Goal: Task Accomplishment & Management: Use online tool/utility

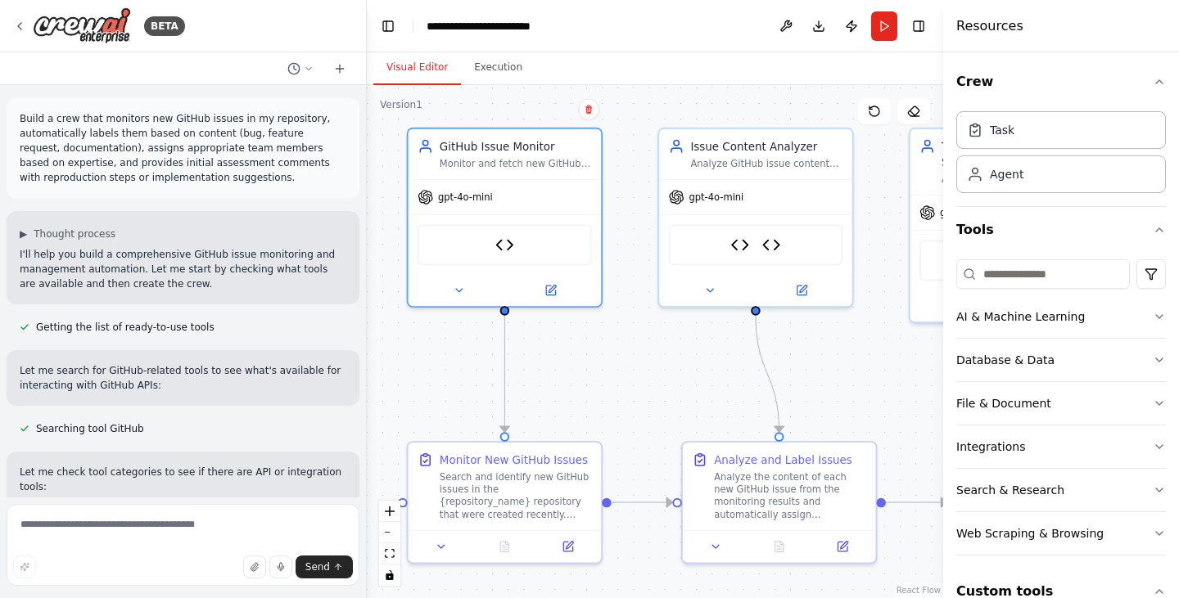
scroll to position [5946, 0]
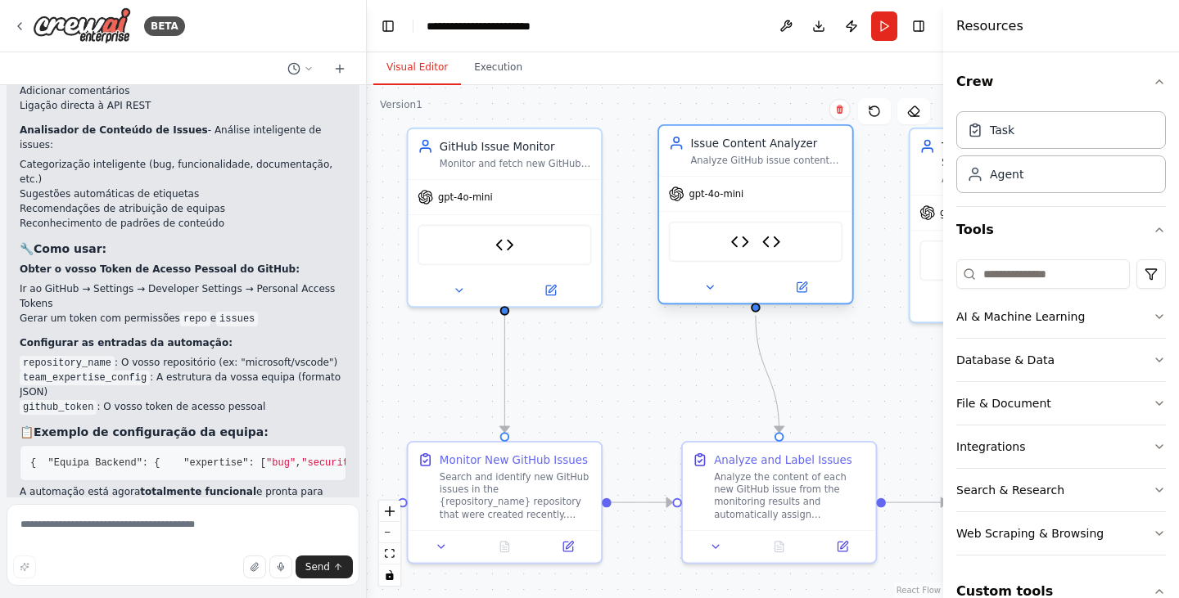
click at [757, 251] on div "Issue Content Analyzer GitHub API Tool" at bounding box center [756, 242] width 174 height 41
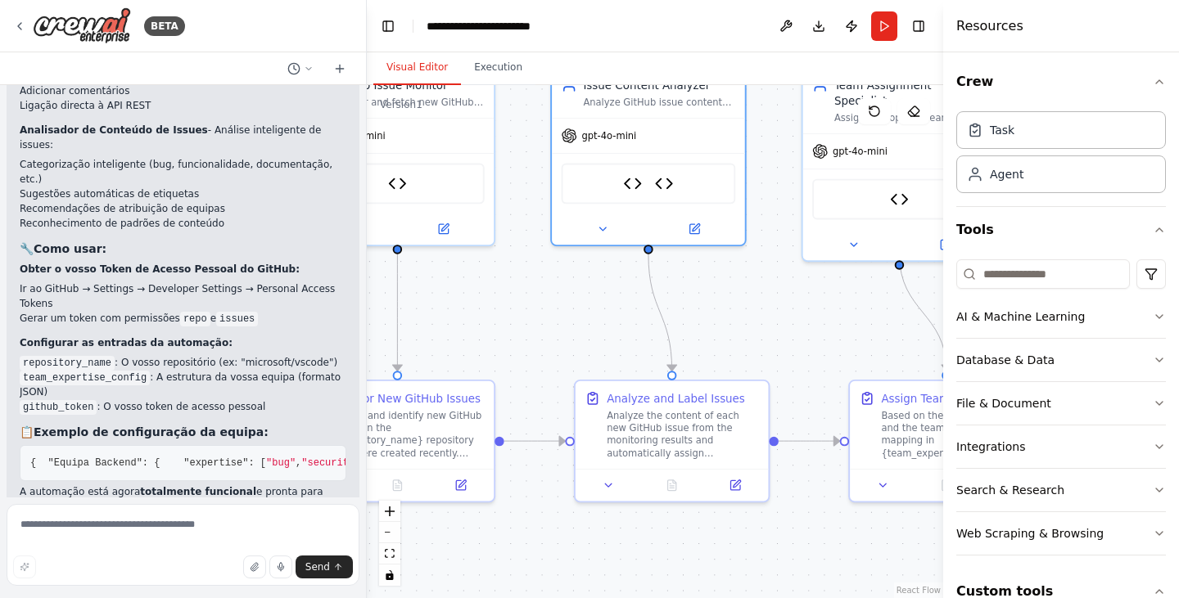
drag, startPoint x: 886, startPoint y: 399, endPoint x: 777, endPoint y: 340, distance: 124.5
click at [777, 340] on div ".deletable-edge-delete-btn { width: 20px; height: 20px; border: 0px solid #ffff…" at bounding box center [655, 341] width 576 height 513
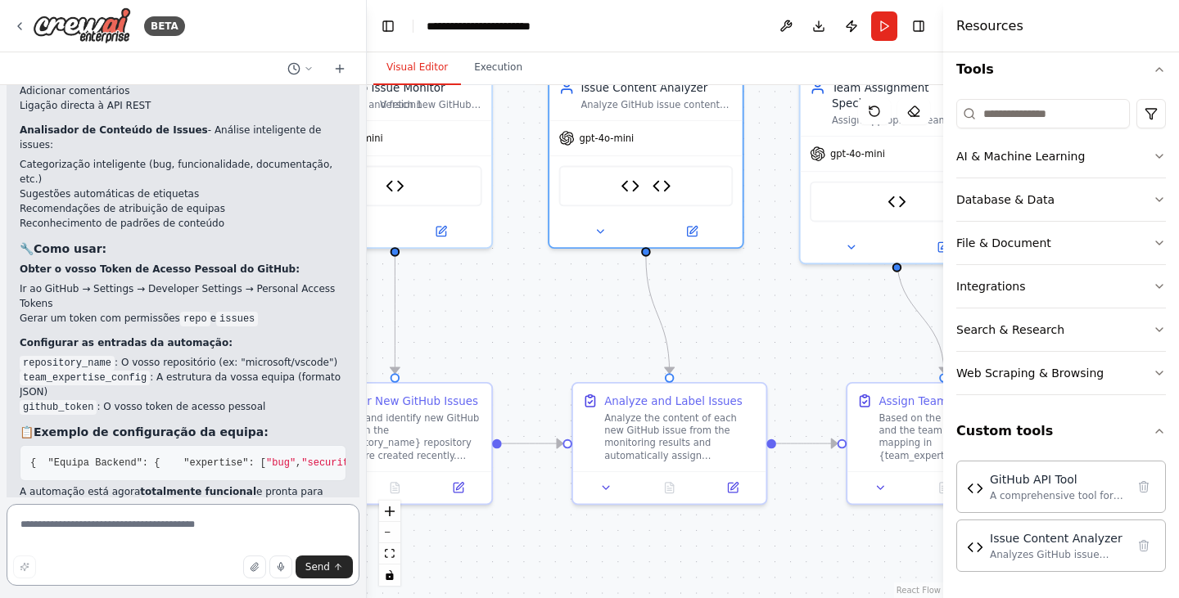
click at [56, 526] on textarea at bounding box center [183, 545] width 353 height 82
type textarea "**********"
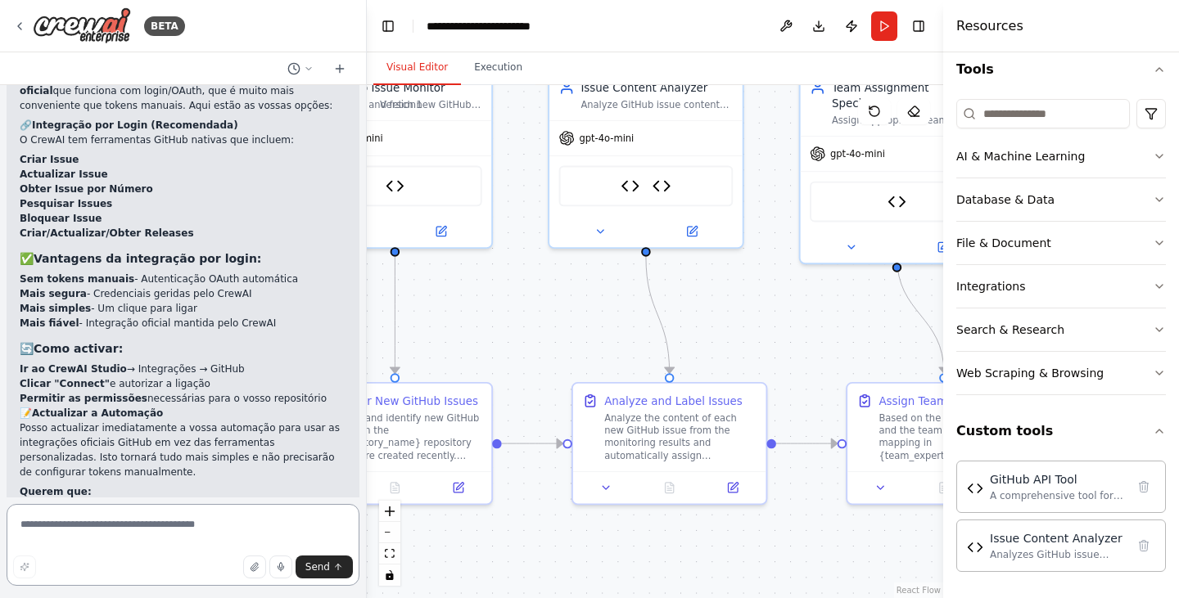
scroll to position [6866, 0]
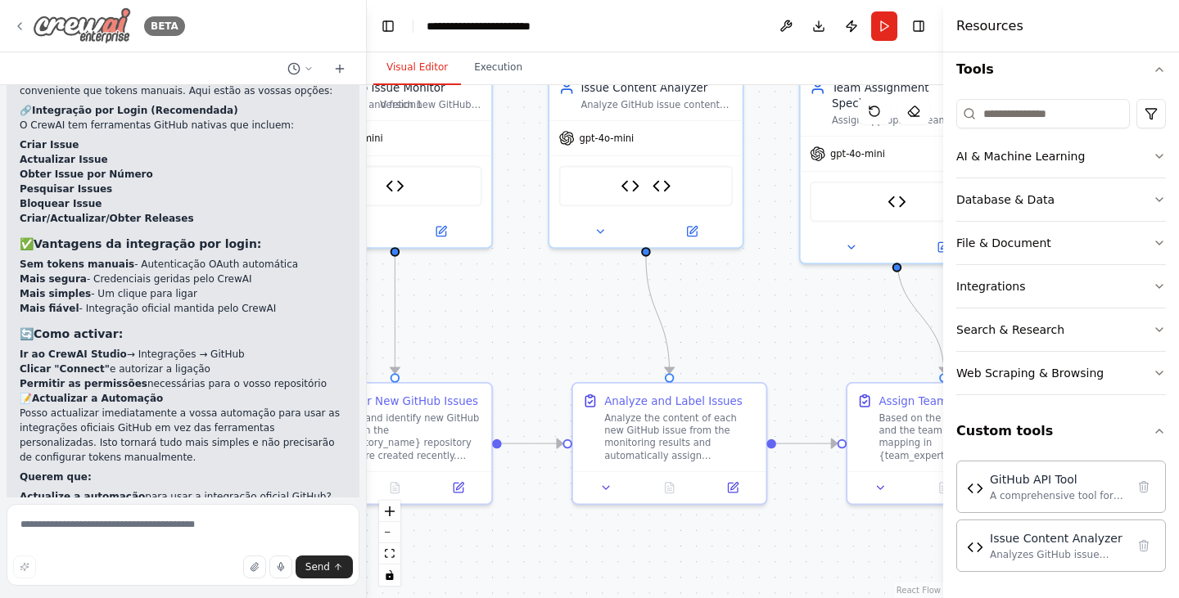
click at [18, 18] on div "BETA" at bounding box center [99, 25] width 172 height 37
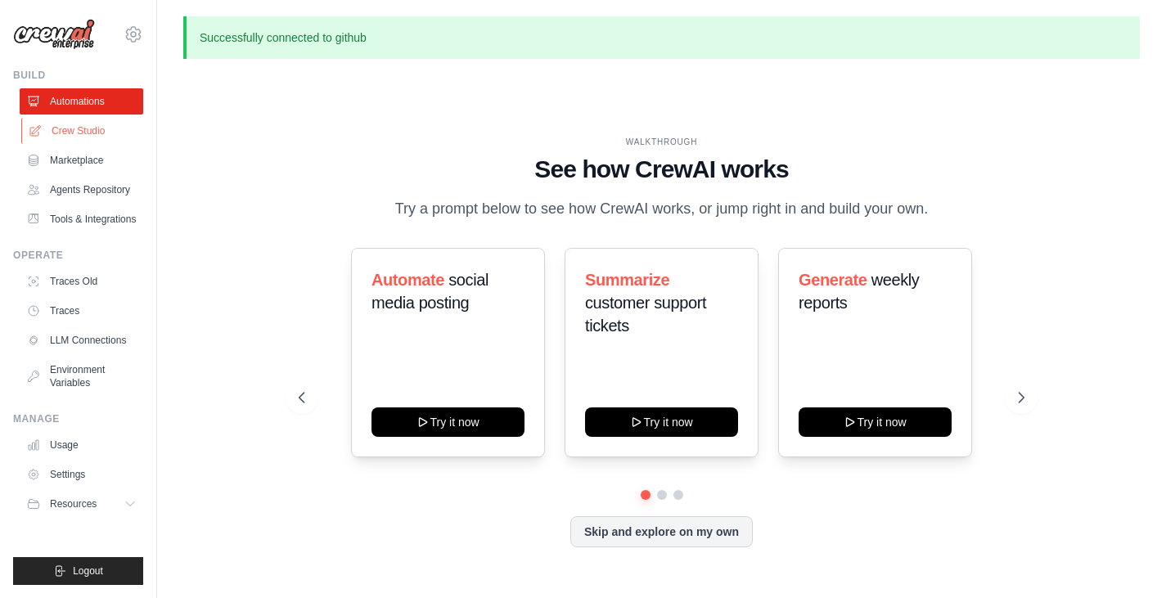
click at [92, 129] on link "Crew Studio" at bounding box center [83, 131] width 124 height 26
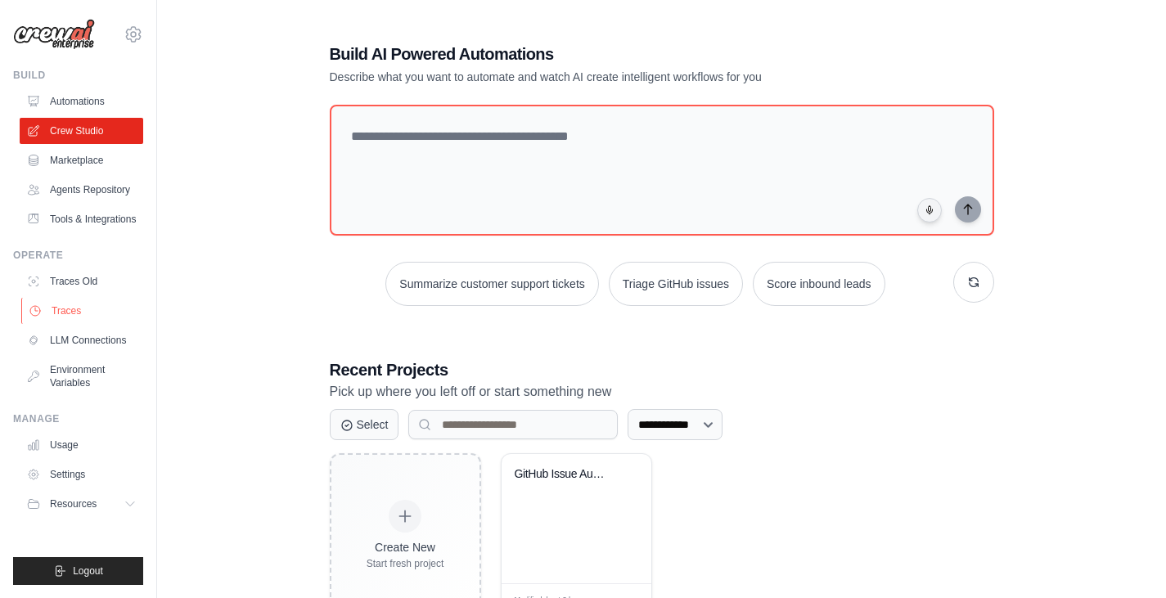
scroll to position [61, 0]
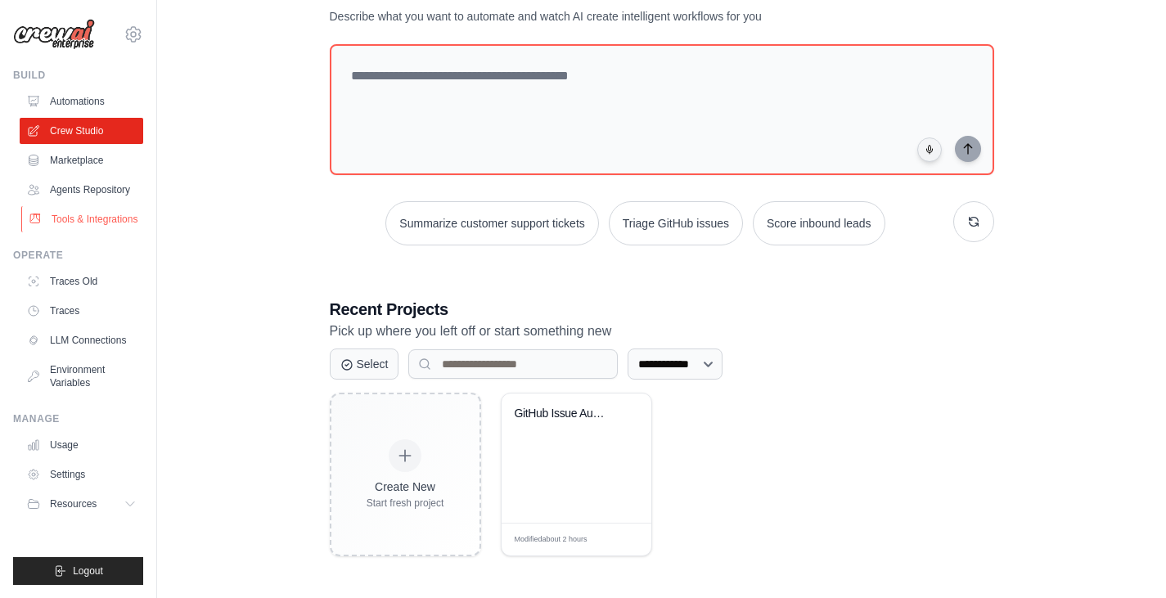
click at [91, 217] on link "Tools & Integrations" at bounding box center [83, 219] width 124 height 26
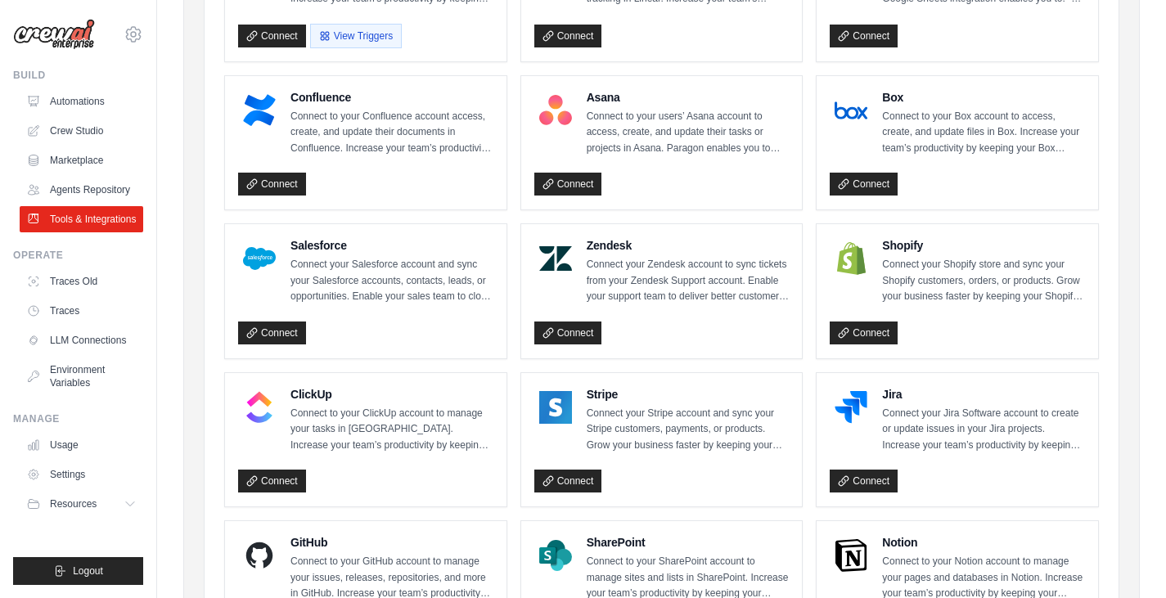
scroll to position [874, 0]
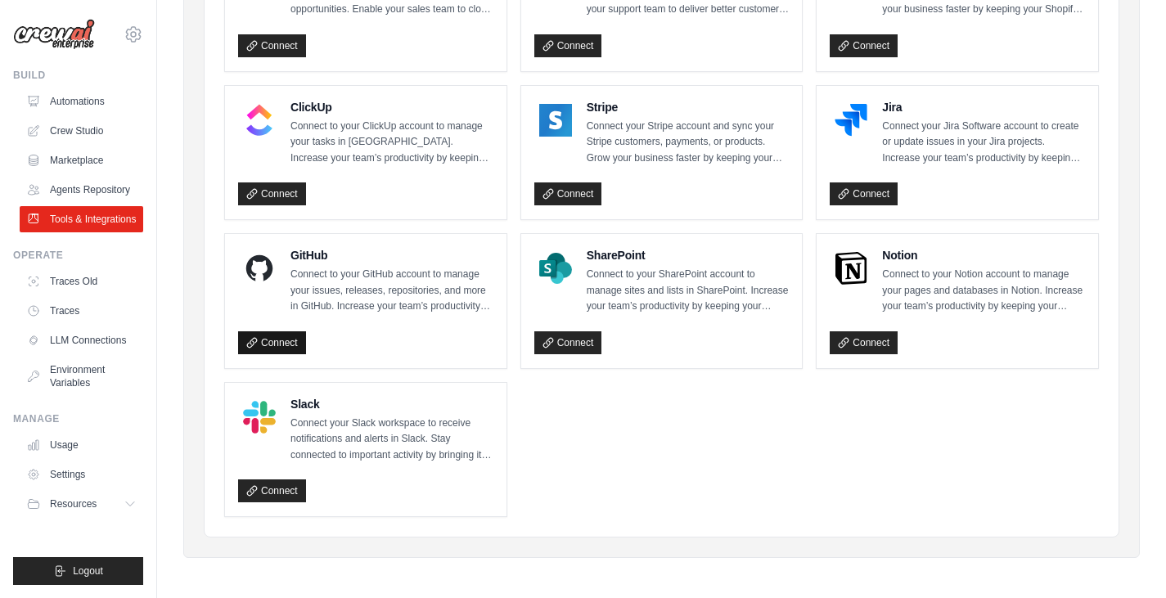
click at [273, 336] on link "Connect" at bounding box center [272, 343] width 68 height 23
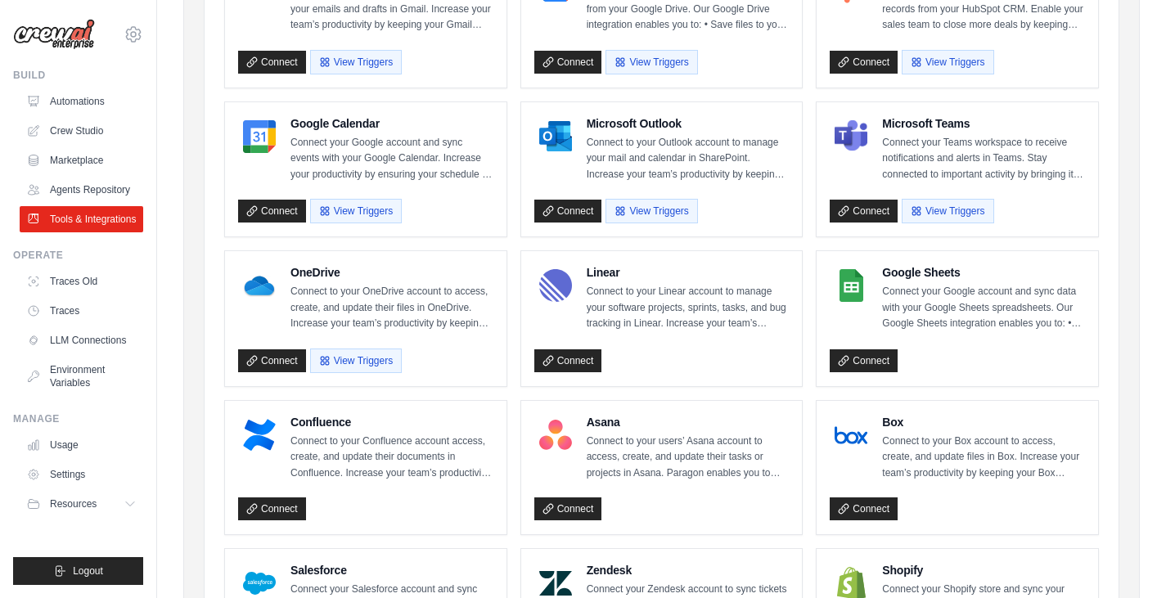
scroll to position [253, 0]
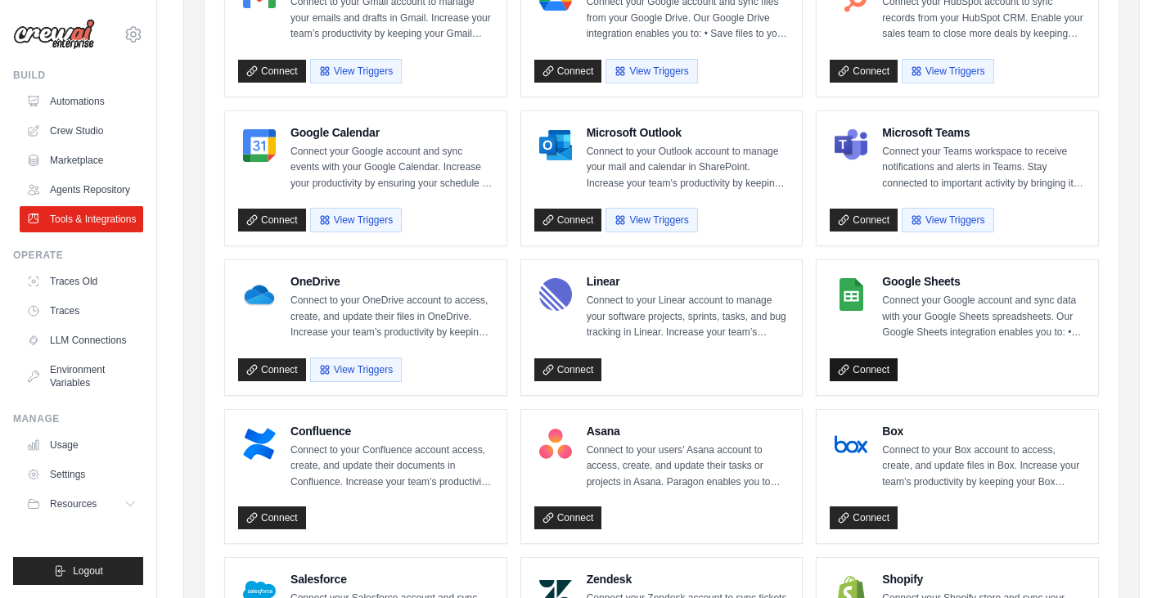
click at [850, 374] on link "Connect" at bounding box center [864, 370] width 68 height 23
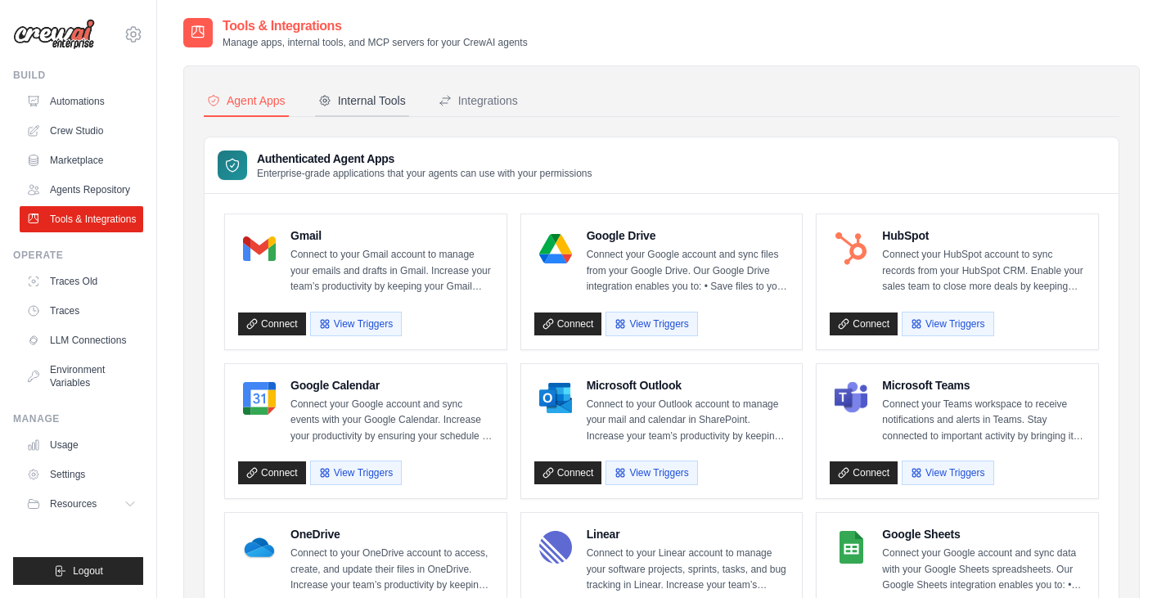
click at [374, 95] on div "Internal Tools" at bounding box center [362, 100] width 88 height 16
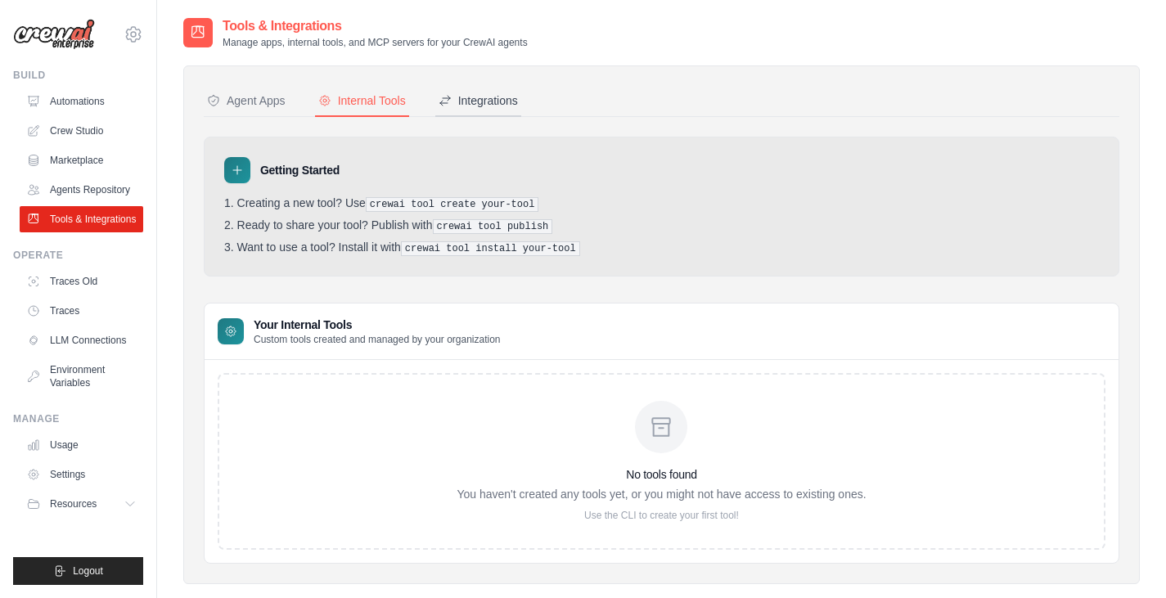
click at [485, 103] on div "Integrations" at bounding box center [478, 100] width 79 height 16
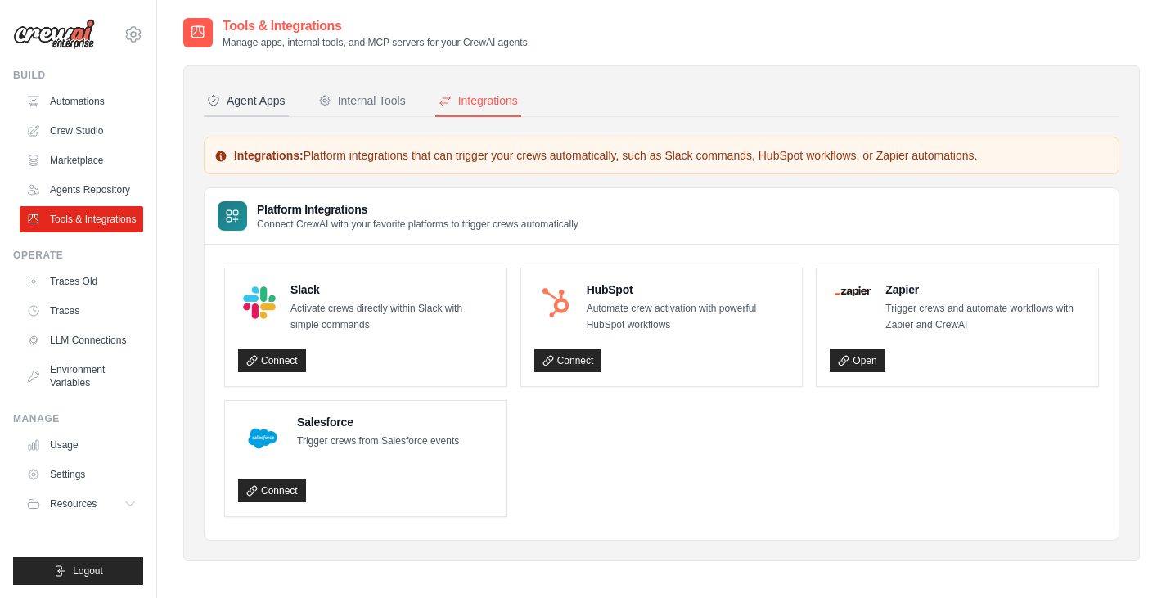
click at [252, 102] on div "Agent Apps" at bounding box center [246, 100] width 79 height 16
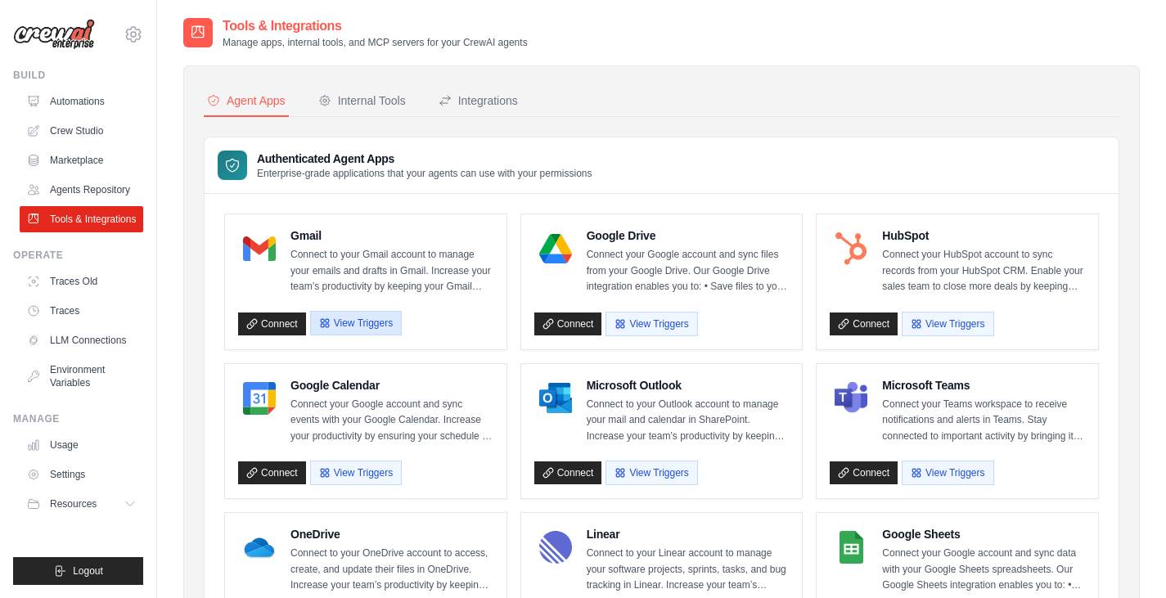
click at [350, 326] on button "View Triggers" at bounding box center [356, 323] width 92 height 25
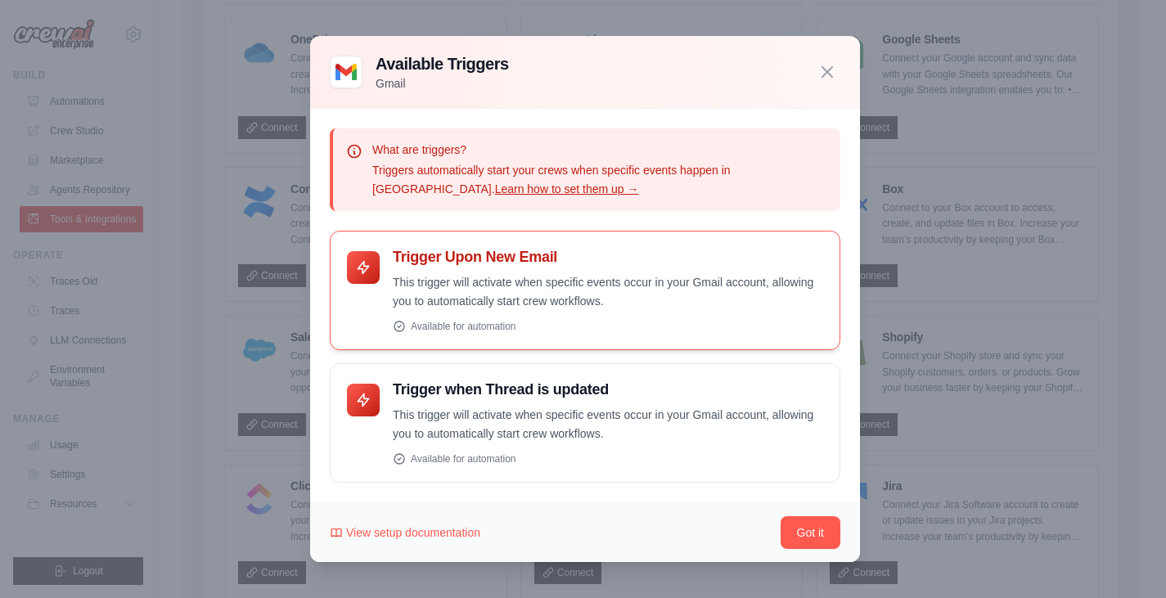
scroll to position [543, 0]
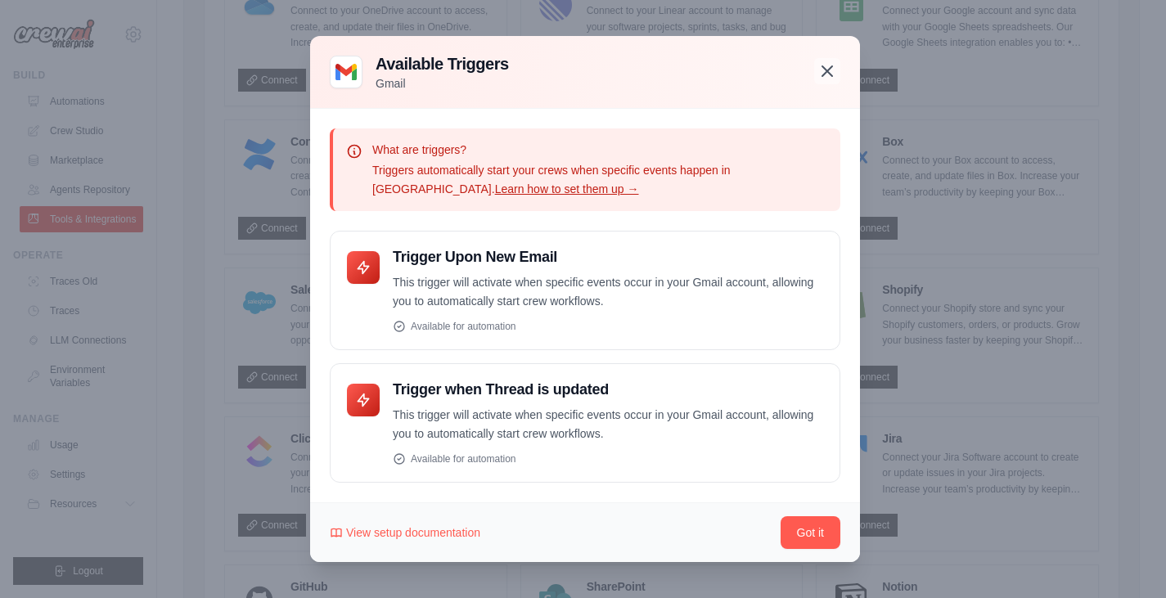
click at [824, 72] on icon "button" at bounding box center [828, 71] width 20 height 20
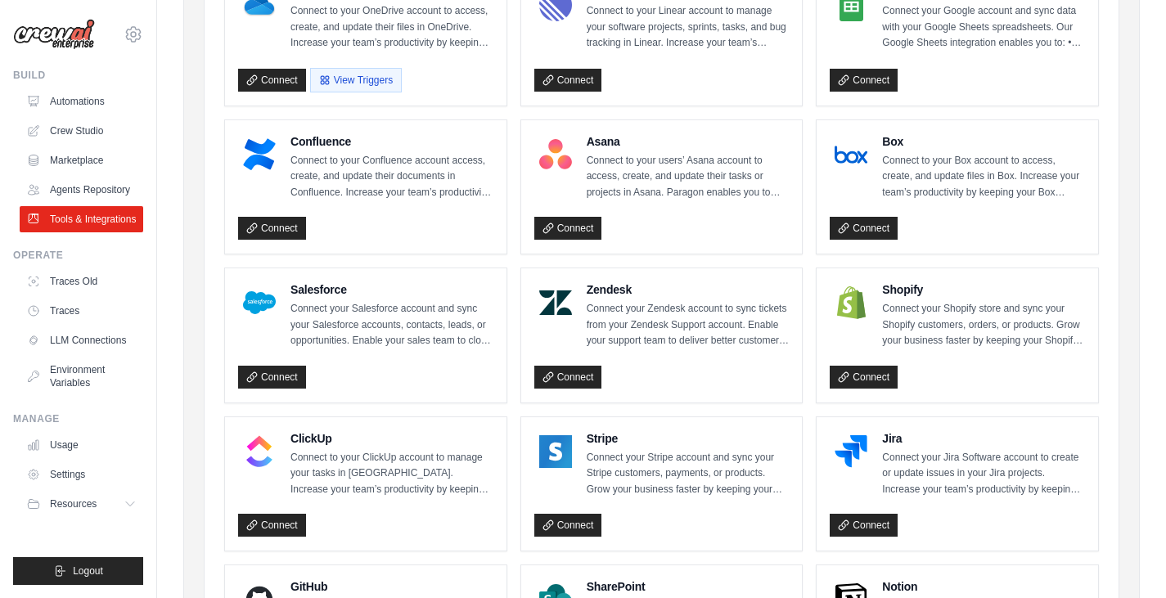
scroll to position [874, 0]
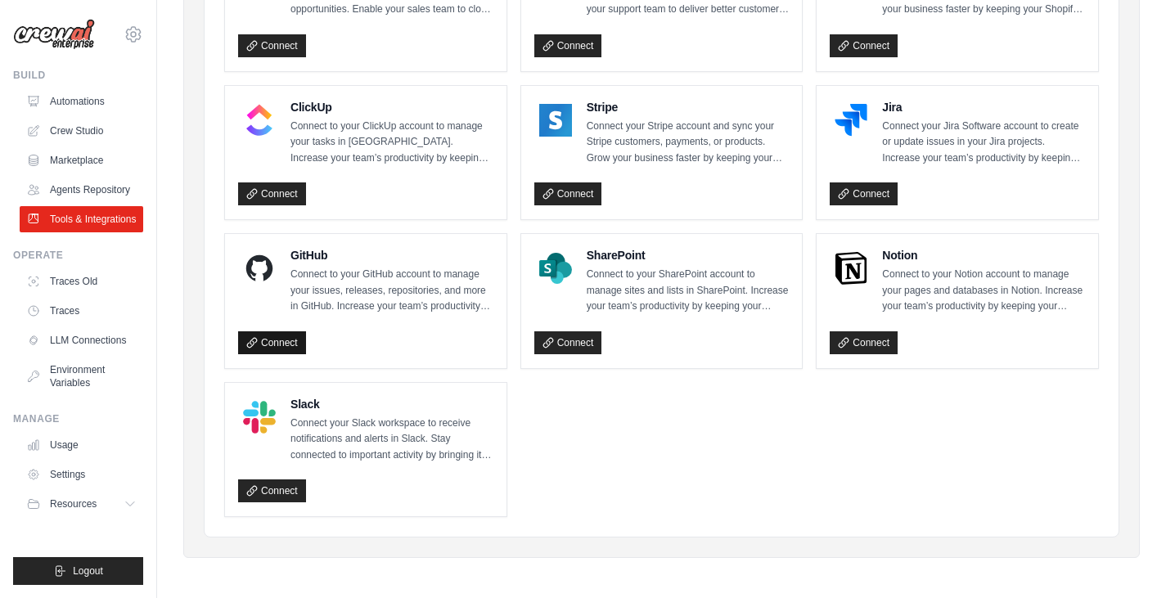
click at [265, 347] on link "Connect" at bounding box center [272, 343] width 68 height 23
click at [101, 190] on link "Agents Repository" at bounding box center [83, 190] width 124 height 26
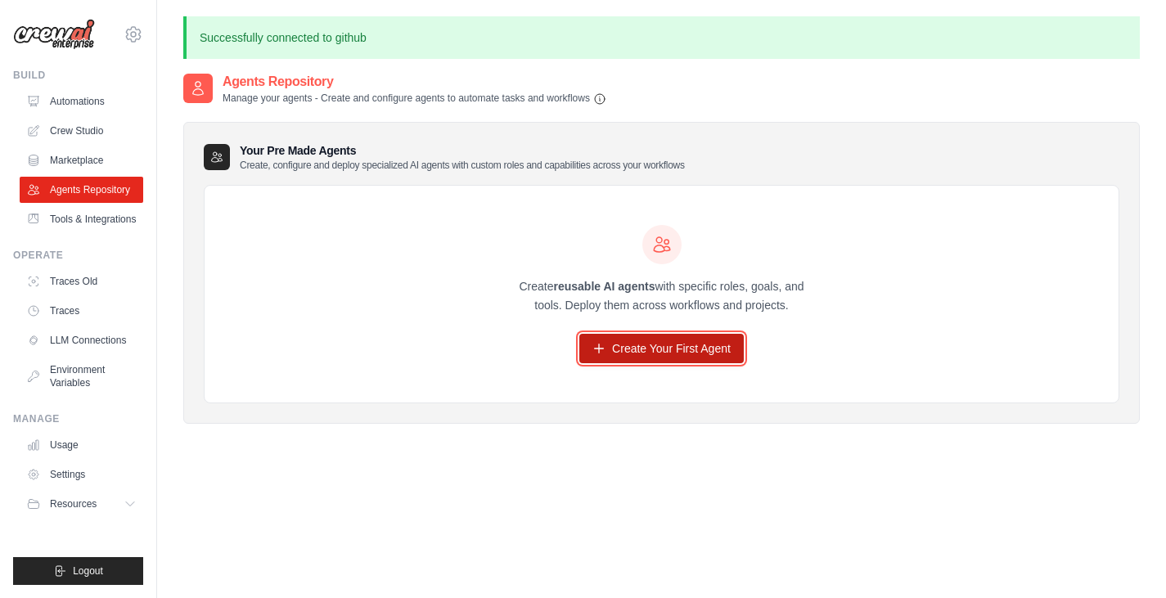
click at [647, 354] on link "Create Your First Agent" at bounding box center [662, 348] width 165 height 29
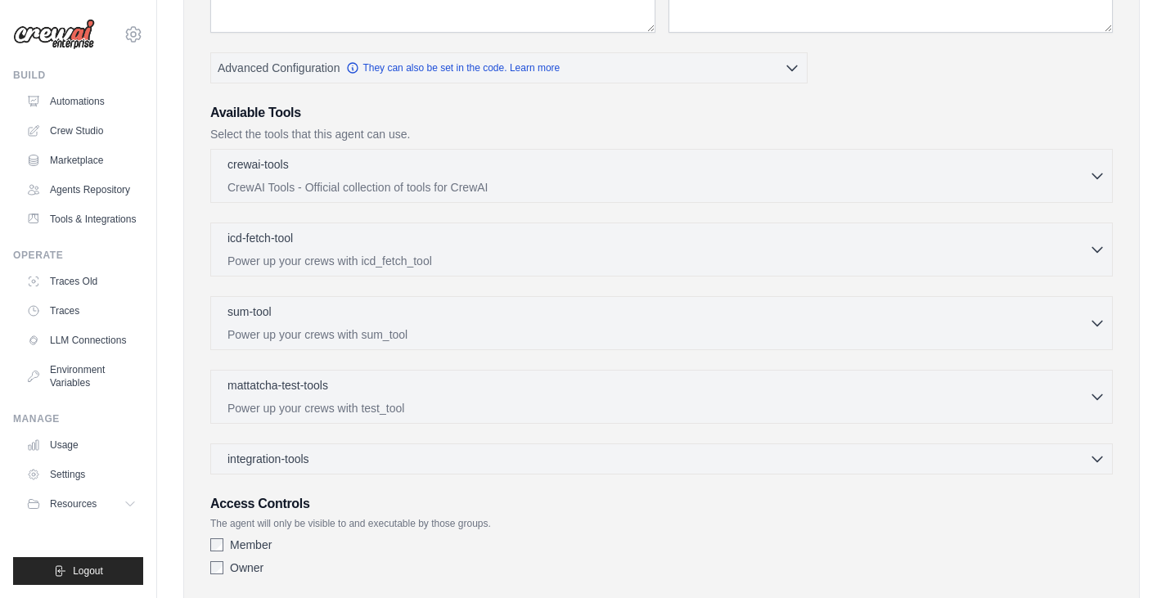
scroll to position [404, 0]
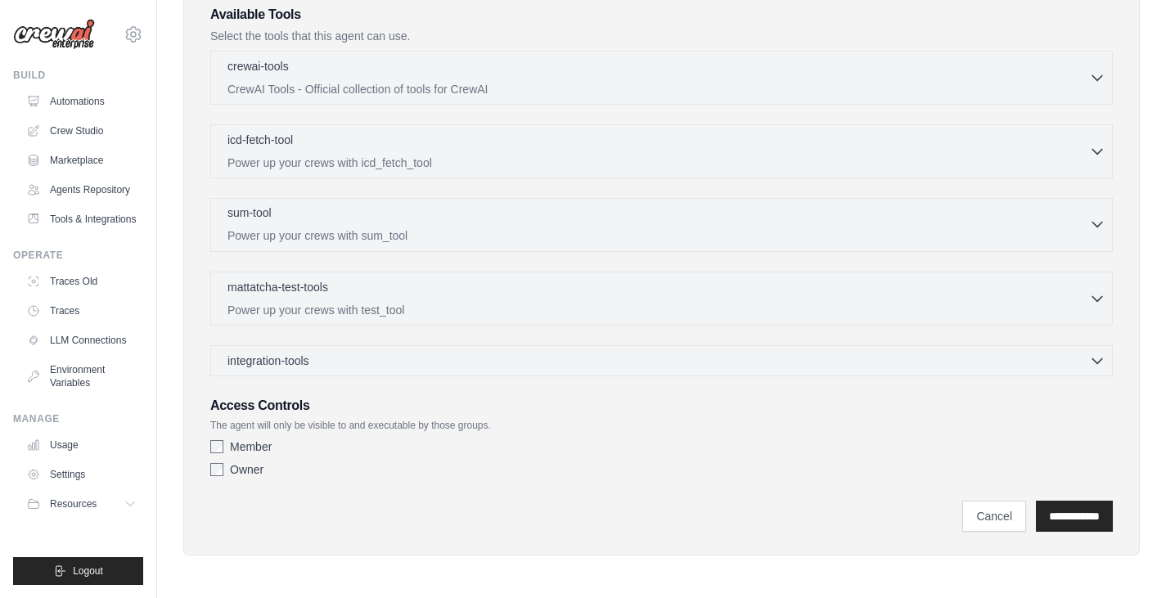
click at [625, 218] on div "sum-tool 0 selected" at bounding box center [659, 215] width 862 height 20
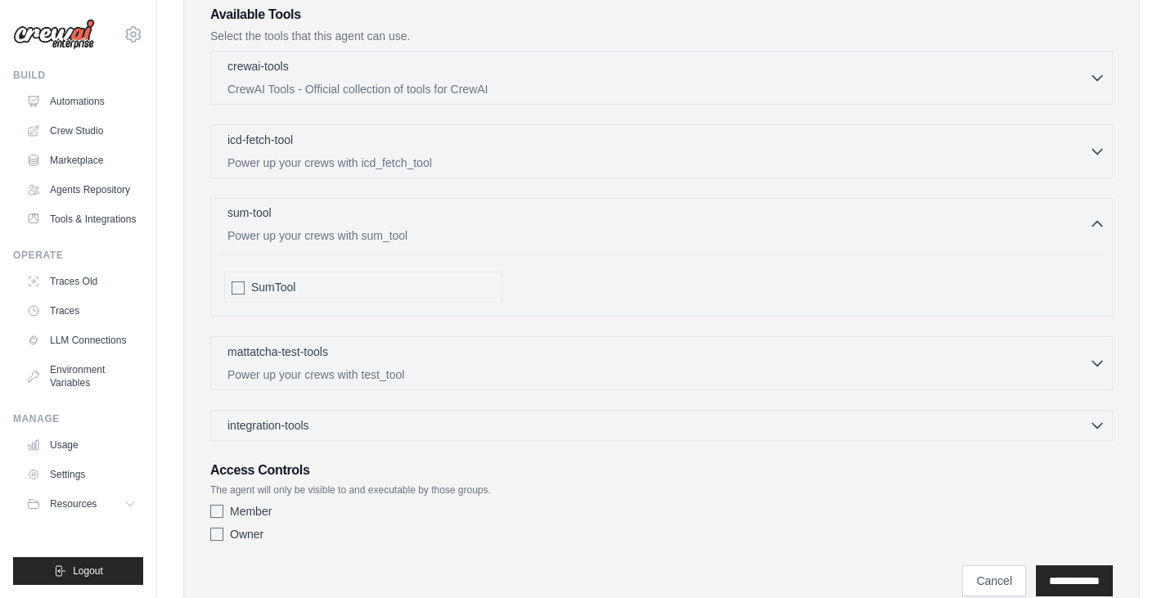
click at [625, 218] on div "sum-tool 0 selected" at bounding box center [659, 215] width 862 height 20
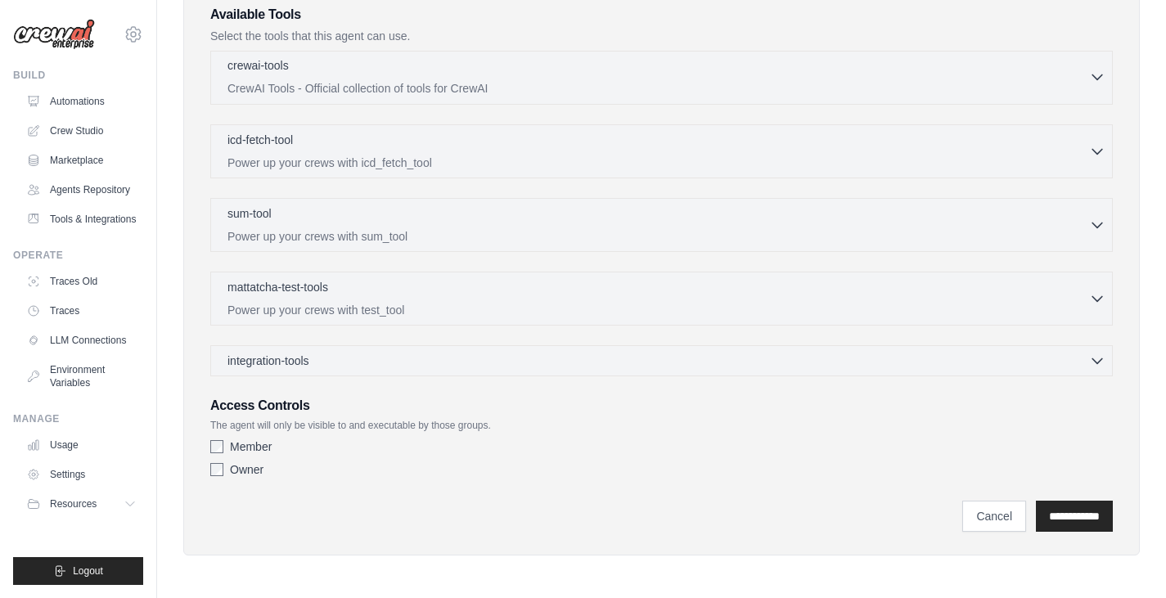
click at [528, 93] on p "CrewAI Tools - Official collection of tools for CrewAI" at bounding box center [659, 88] width 862 height 16
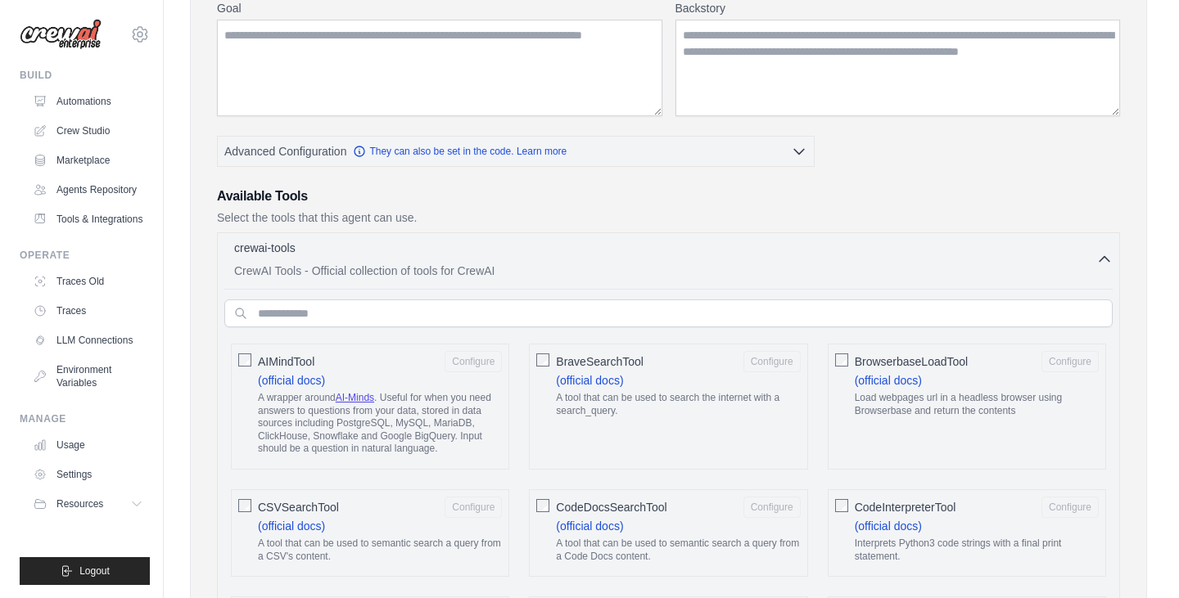
scroll to position [0, 0]
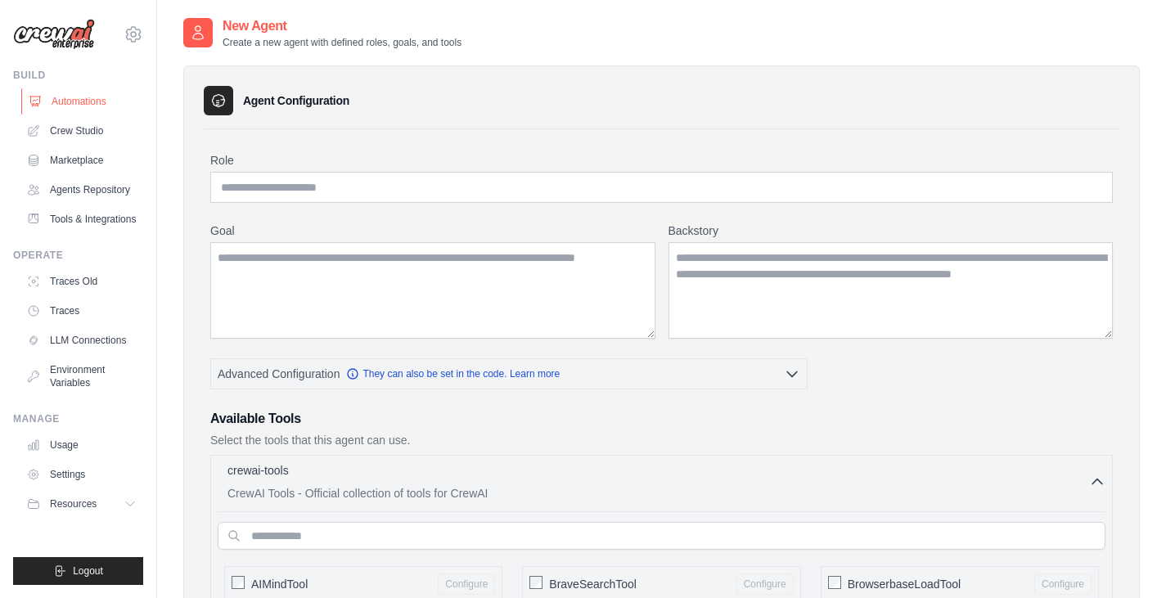
click at [85, 98] on link "Automations" at bounding box center [83, 101] width 124 height 26
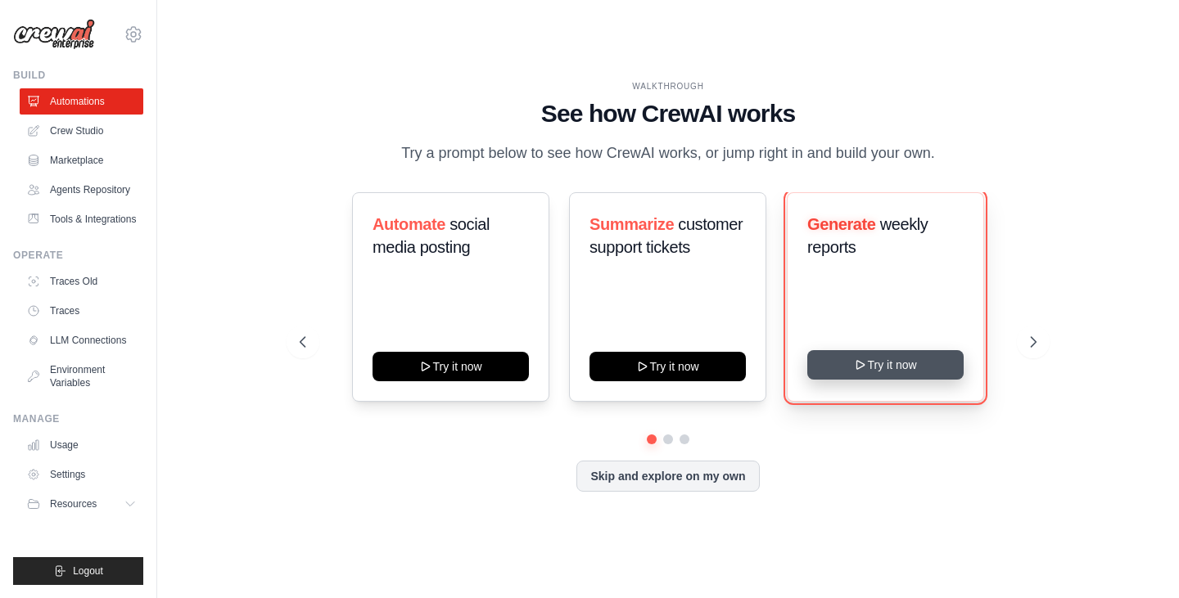
click at [885, 367] on button "Try it now" at bounding box center [885, 364] width 156 height 29
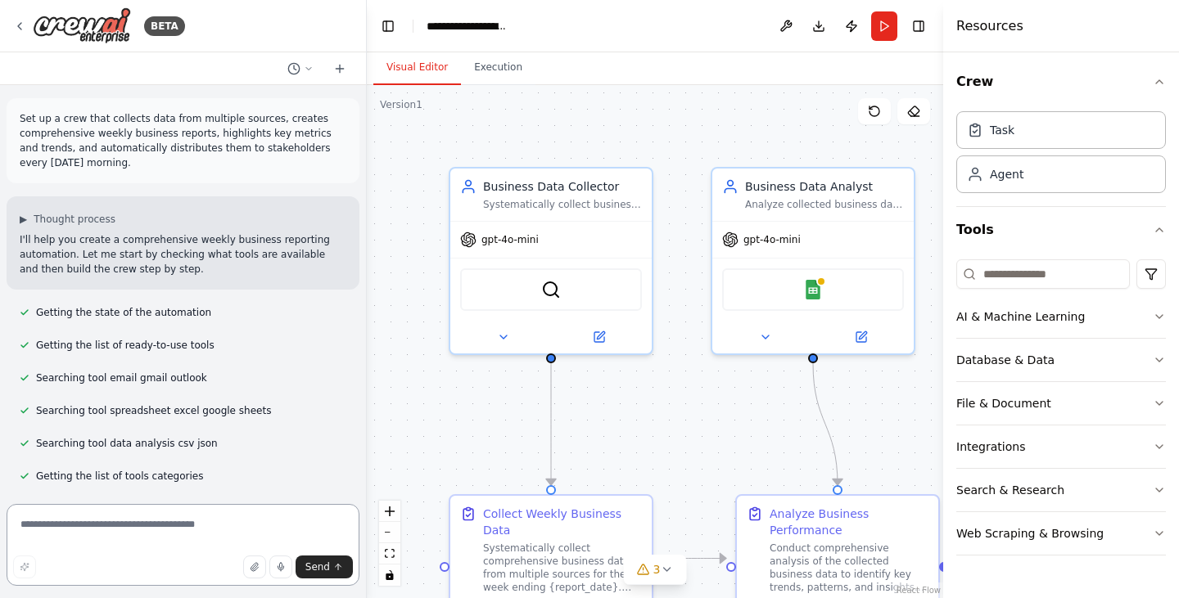
scroll to position [1781, 0]
